Goal: Task Accomplishment & Management: Complete application form

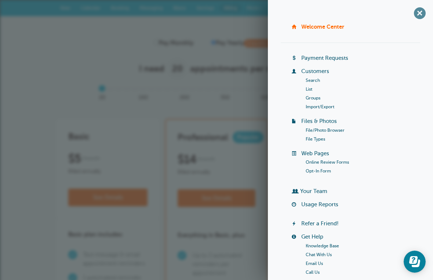
click at [414, 16] on span "+" at bounding box center [419, 13] width 17 height 17
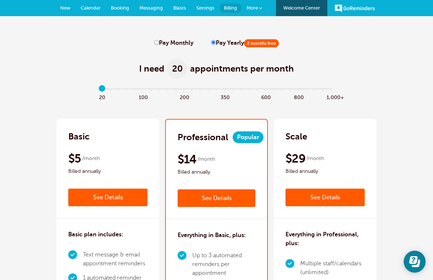
click at [117, 11] on link "Booking" at bounding box center [120, 8] width 29 height 16
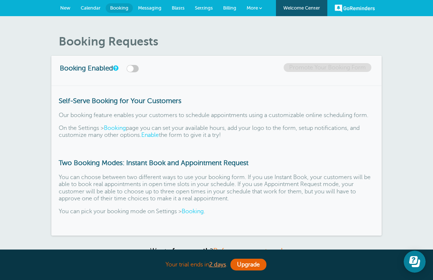
click at [88, 4] on link "Calendar" at bounding box center [91, 8] width 30 height 16
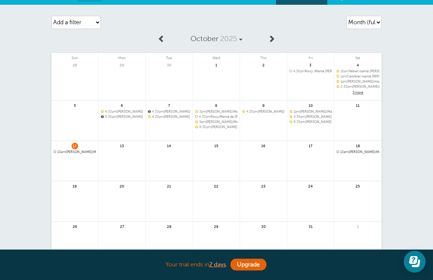
scroll to position [12, 0]
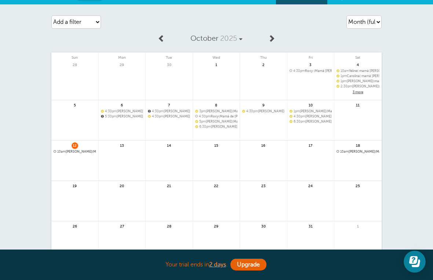
click at [80, 161] on link at bounding box center [74, 171] width 47 height 32
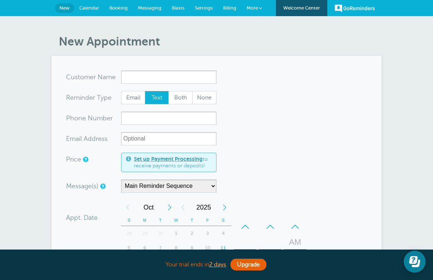
type input ")"
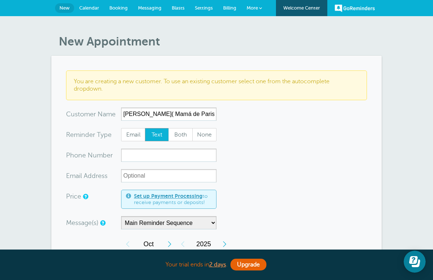
type input "Odalis( Mamá de Paris) 22"
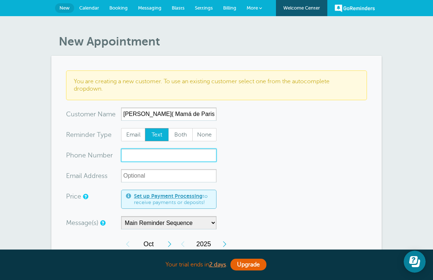
click at [191, 159] on input "xxx-no-autofill" at bounding box center [168, 155] width 95 height 13
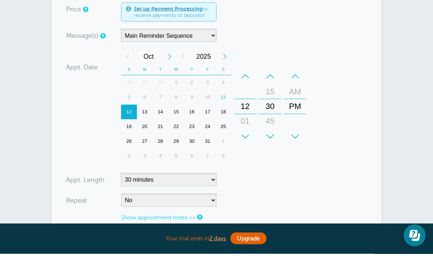
scroll to position [162, 0]
type input "201 9046423"
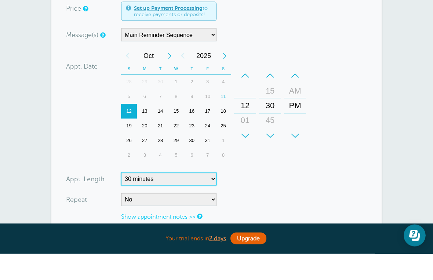
click at [214, 198] on select "5 minutes 10 minutes 15 minutes 20 minutes 25 minutes 30 minutes 35 minutes 40 …" at bounding box center [168, 204] width 95 height 13
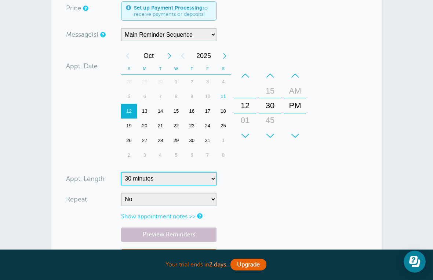
select select "120"
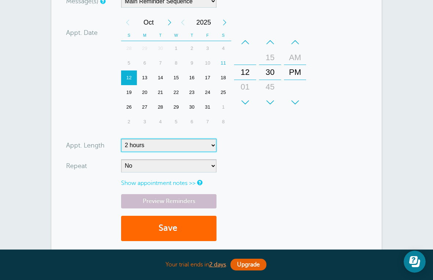
scroll to position [233, 0]
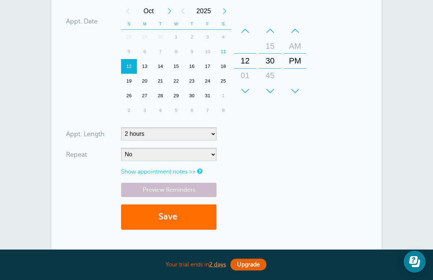
click at [187, 218] on button "Save" at bounding box center [168, 216] width 95 height 25
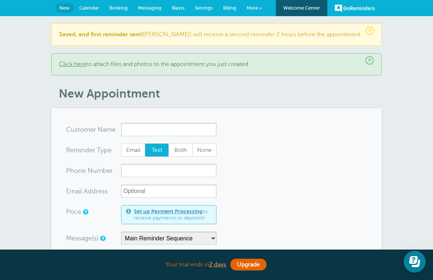
click at [194, 135] on input "x-no-autofill" at bounding box center [168, 129] width 95 height 13
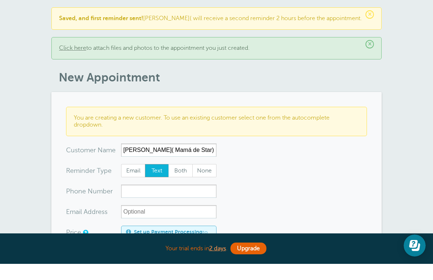
scroll to position [45, 0]
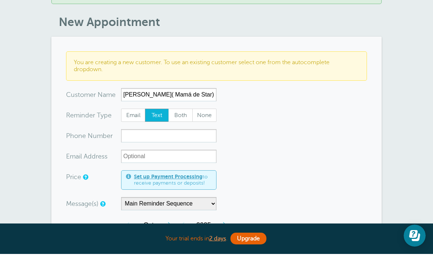
type input "[PERSON_NAME]( Mamá de Star) 23"
click at [188, 155] on input "xxx-no-autofill" at bounding box center [168, 161] width 95 height 13
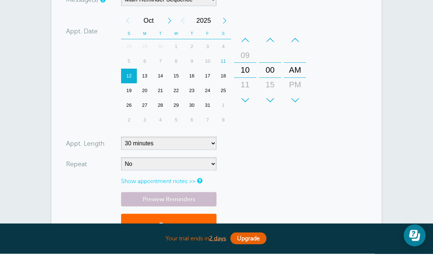
scroll to position [251, 0]
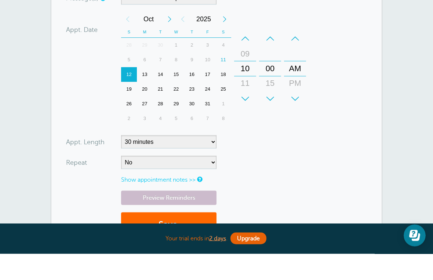
type input "2018781457"
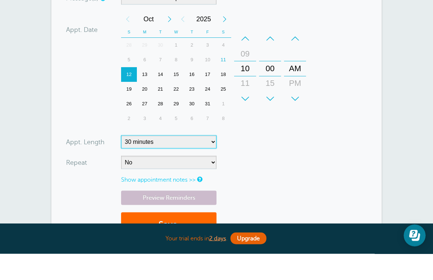
click at [215, 161] on select "5 minutes 10 minutes 15 minutes 20 minutes 25 minutes 30 minutes 35 minutes 40 …" at bounding box center [168, 167] width 95 height 13
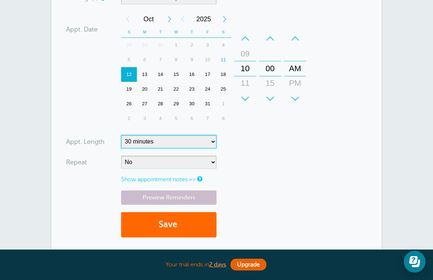
select select "120"
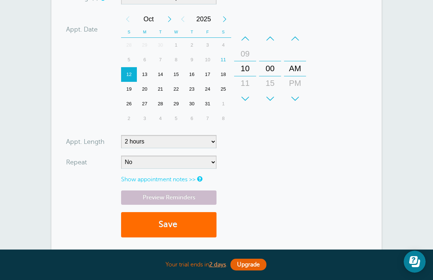
click at [202, 221] on button "Save" at bounding box center [168, 224] width 95 height 25
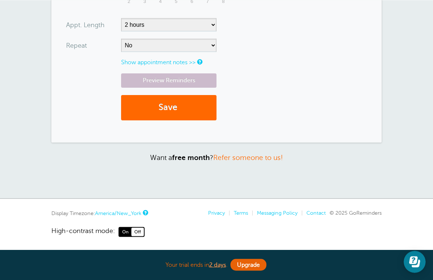
scroll to position [344, 0]
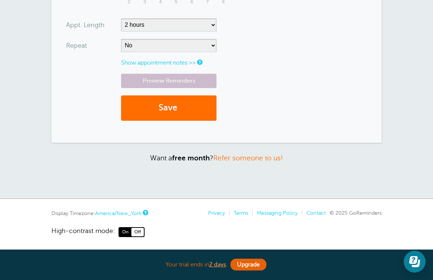
click at [201, 115] on button "Save" at bounding box center [168, 107] width 95 height 25
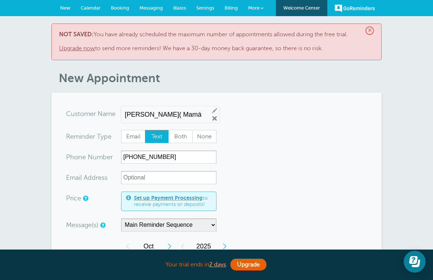
click at [120, 10] on span "Booking" at bounding box center [120, 8] width 18 height 6
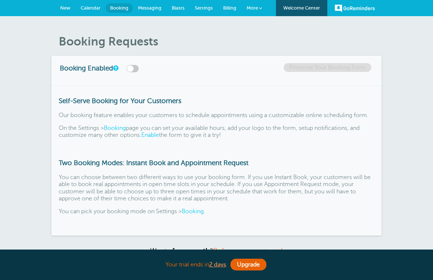
click at [94, 10] on span "Calendar" at bounding box center [91, 8] width 20 height 6
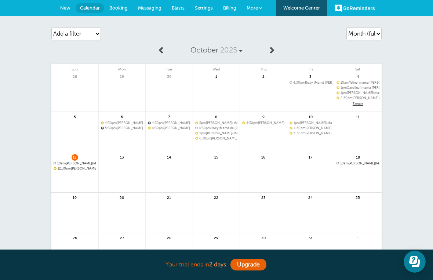
click at [151, 10] on span "Messaging" at bounding box center [149, 8] width 23 height 6
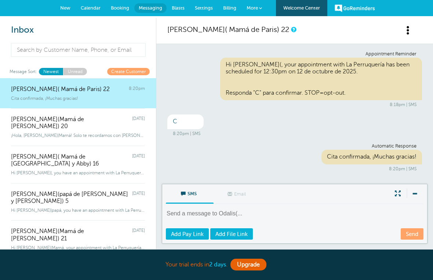
click at [216, 268] on b "2 days" at bounding box center [217, 264] width 17 height 7
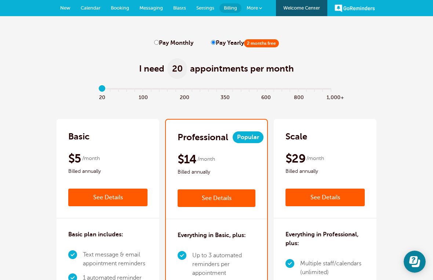
click at [56, 10] on link "New" at bounding box center [65, 8] width 21 height 16
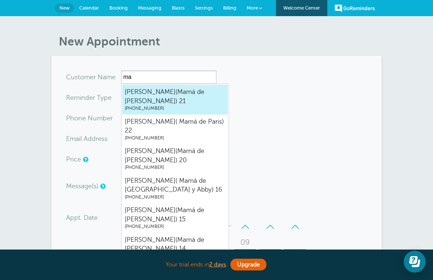
type input "m"
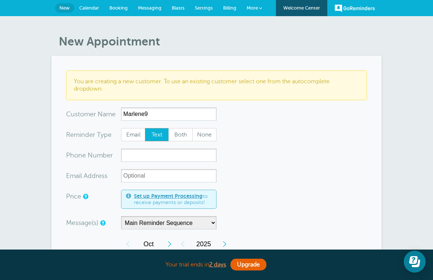
type input "Marlene9"
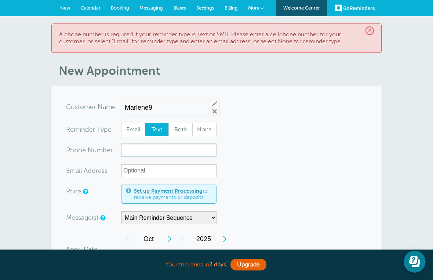
click at [192, 111] on input "Marlene9" at bounding box center [164, 108] width 78 height 8
type input "Marlene(Mamá de Star) 23"
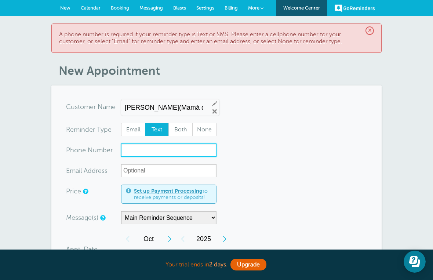
click at [184, 152] on input "xxx-no-autofill" at bounding box center [168, 149] width 95 height 13
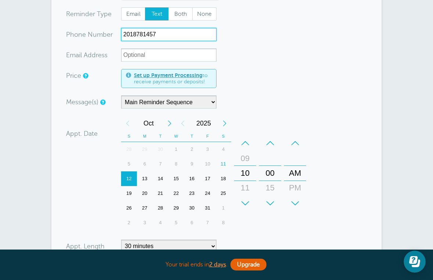
scroll to position [118, 0]
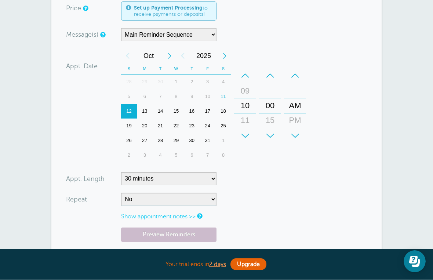
type input "2018781457"
click at [216, 177] on select "5 minutes 10 minutes 15 minutes 20 minutes 25 minutes 30 minutes 35 minutes 40 …" at bounding box center [168, 178] width 95 height 13
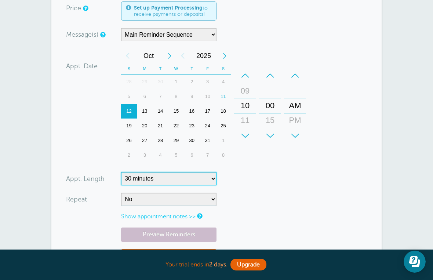
select select "120"
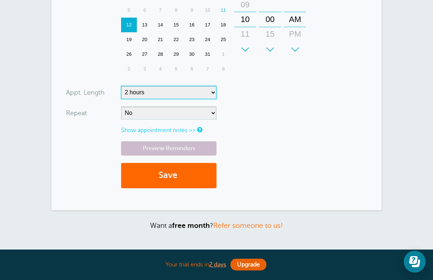
scroll to position [272, 0]
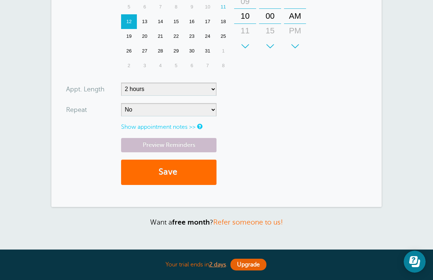
click at [200, 172] on button "Save" at bounding box center [168, 172] width 95 height 25
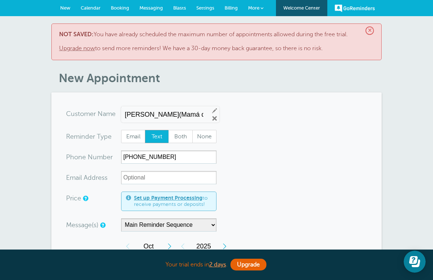
click at [141, 200] on link "Set up Payment Processing" at bounding box center [168, 198] width 69 height 6
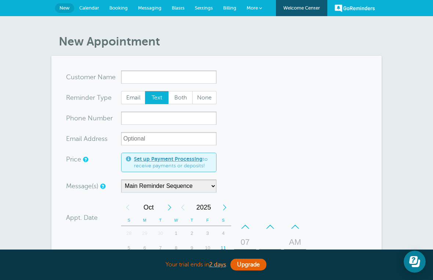
click at [146, 10] on span "Messaging" at bounding box center [149, 8] width 23 height 6
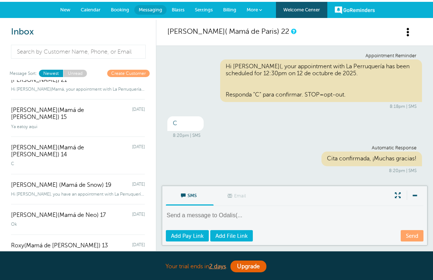
scroll to position [161, 0]
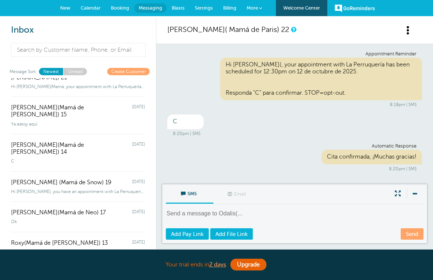
click at [135, 73] on link "Create Customer" at bounding box center [128, 71] width 43 height 7
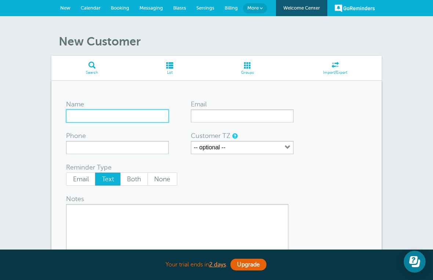
click at [142, 115] on input "Name" at bounding box center [117, 115] width 103 height 13
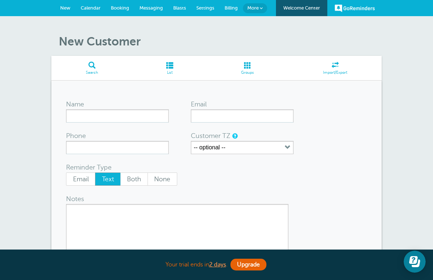
click at [354, 8] on link "GoReminders" at bounding box center [354, 8] width 40 height 16
